Goal: Task Accomplishment & Management: Complete application form

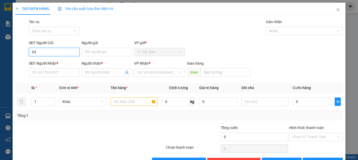
type input "0"
click at [66, 60] on div "0857908646 - HÀ" at bounding box center [54, 63] width 44 height 6
type input "0857908646"
type input "HÀ"
type input "0348976792"
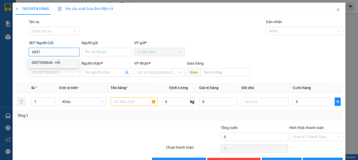
type input "THẢO"
type input "60.000"
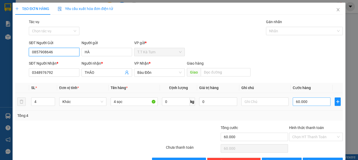
type input "0857908646"
click at [308, 103] on input "60.000" at bounding box center [312, 101] width 38 height 8
type input "0"
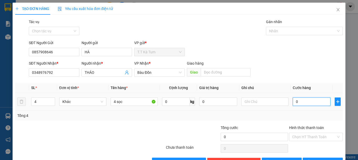
type input "8"
type input "08"
type input "80"
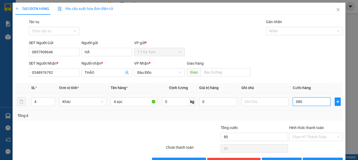
type input "08"
type input "8"
type input "0"
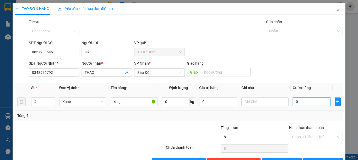
type input "0"
click at [309, 103] on input "0" at bounding box center [312, 101] width 38 height 8
type input "8"
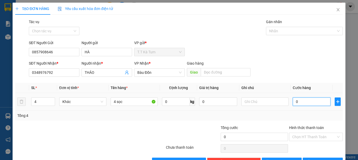
type input "8"
type input "80"
type input "800"
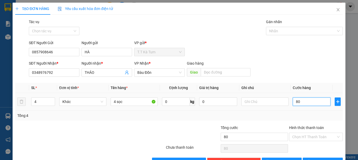
type input "800"
type input "8.000"
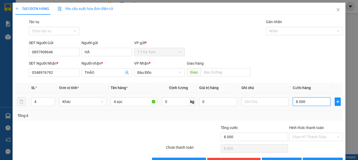
type input "80.000"
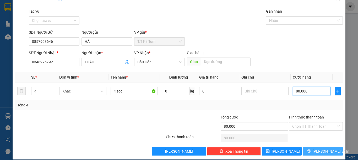
scroll to position [16, 0]
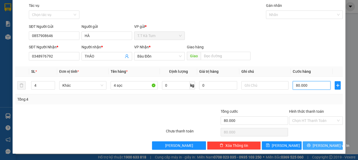
type input "80.000"
click at [311, 146] on icon "printer" at bounding box center [309, 145] width 4 height 4
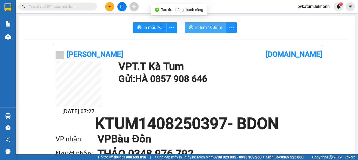
click at [200, 30] on span "In tem 100mm" at bounding box center [208, 27] width 27 height 7
click at [212, 29] on span "In tem 100mm" at bounding box center [208, 27] width 27 height 7
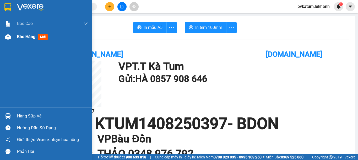
click at [33, 32] on div "Kho hàng mới" at bounding box center [52, 36] width 71 height 13
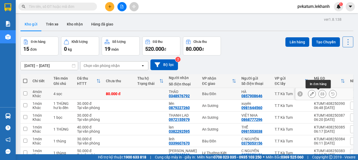
click at [310, 92] on button at bounding box center [311, 93] width 7 height 9
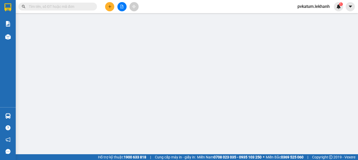
type input "0857908646"
type input "HÀ"
type input "0348976792"
type input "THẢO"
type input "80.000"
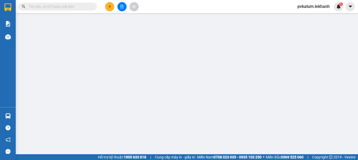
type input "80.000"
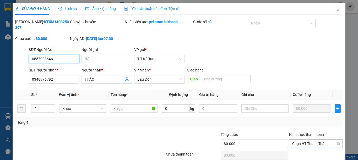
scroll to position [17, 0]
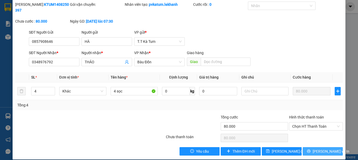
click at [313, 147] on button "[PERSON_NAME] và In" at bounding box center [323, 151] width 40 height 8
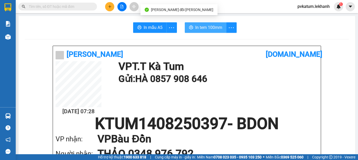
click at [205, 28] on span "In tem 100mm" at bounding box center [208, 27] width 27 height 7
click at [207, 30] on span "In tem 100mm" at bounding box center [208, 27] width 27 height 7
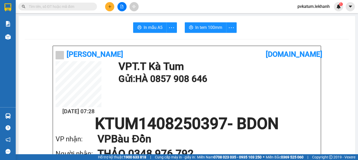
click at [115, 8] on div at bounding box center [121, 6] width 39 height 9
click at [113, 8] on button at bounding box center [109, 6] width 9 height 9
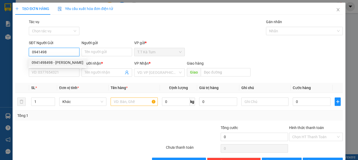
click at [59, 63] on div "0941498498 - [PERSON_NAME]" at bounding box center [58, 63] width 52 height 6
type input "0941498498"
type input "vượng"
type input "0941498498"
type input "vượng"
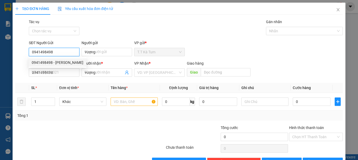
type input "120.000"
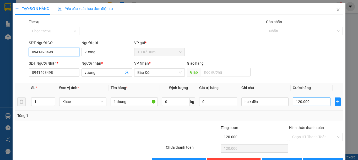
type input "0941498498"
click at [311, 102] on input "120.000" at bounding box center [312, 101] width 38 height 8
type input "0"
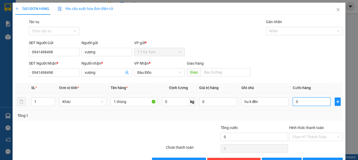
type input "5"
type input "05"
type input "50"
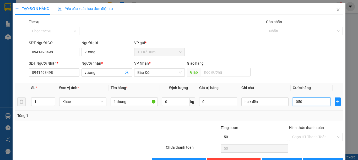
type input "05"
type input "5"
type input "0"
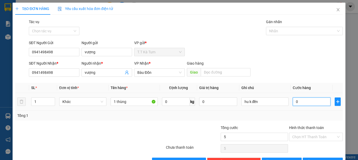
type input "0"
click at [311, 102] on input "0" at bounding box center [312, 101] width 38 height 8
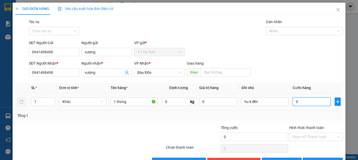
type input "5"
type input "50"
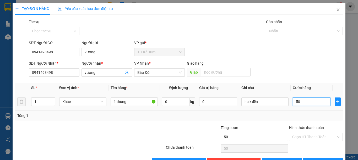
type input "500"
type input "5.000"
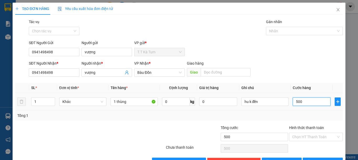
type input "5.000"
type input "50.000"
click at [305, 137] on input "Hình thức thanh toán" at bounding box center [314, 137] width 44 height 8
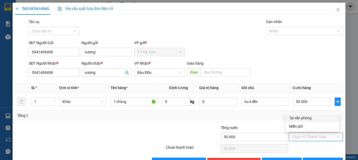
click at [303, 117] on div "Tại văn phòng" at bounding box center [312, 118] width 47 height 6
type input "0"
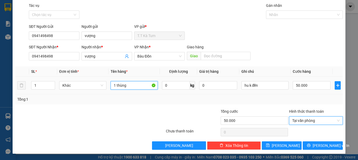
click at [127, 85] on input "1 thùng" at bounding box center [134, 85] width 47 height 8
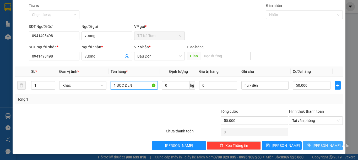
type input "1 BỌC ĐEN"
click at [309, 147] on icon "printer" at bounding box center [309, 145] width 4 height 4
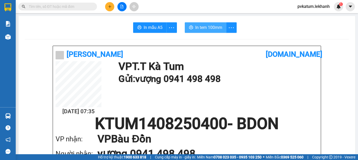
click at [213, 25] on span "In tem 100mm" at bounding box center [208, 27] width 27 height 7
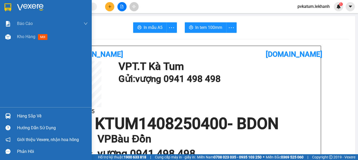
click at [22, 61] on div "Báo cáo Báo cáo dòng tiền (nhân viên) Doanh số tạo đơn theo VP gửi (nhân viên) …" at bounding box center [46, 62] width 92 height 90
click at [26, 36] on span "Kho hàng" at bounding box center [26, 36] width 18 height 5
